Goal: Go to known website: Access a specific website the user already knows

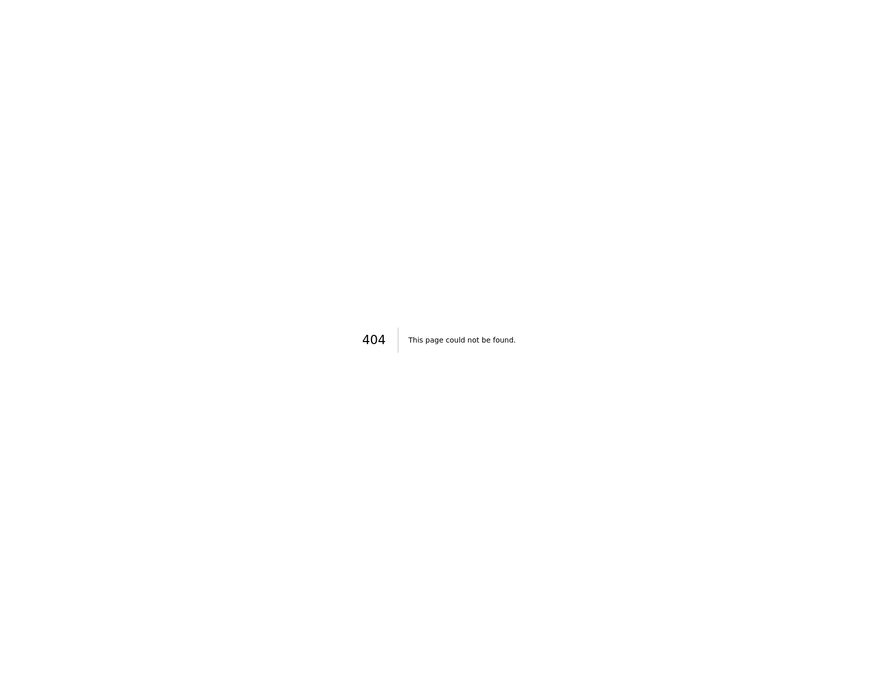
click at [644, 179] on div "404 This page could not be found." at bounding box center [439, 340] width 878 height 680
click at [252, 197] on div "404 This page could not be found." at bounding box center [439, 340] width 878 height 680
